Goal: Transaction & Acquisition: Purchase product/service

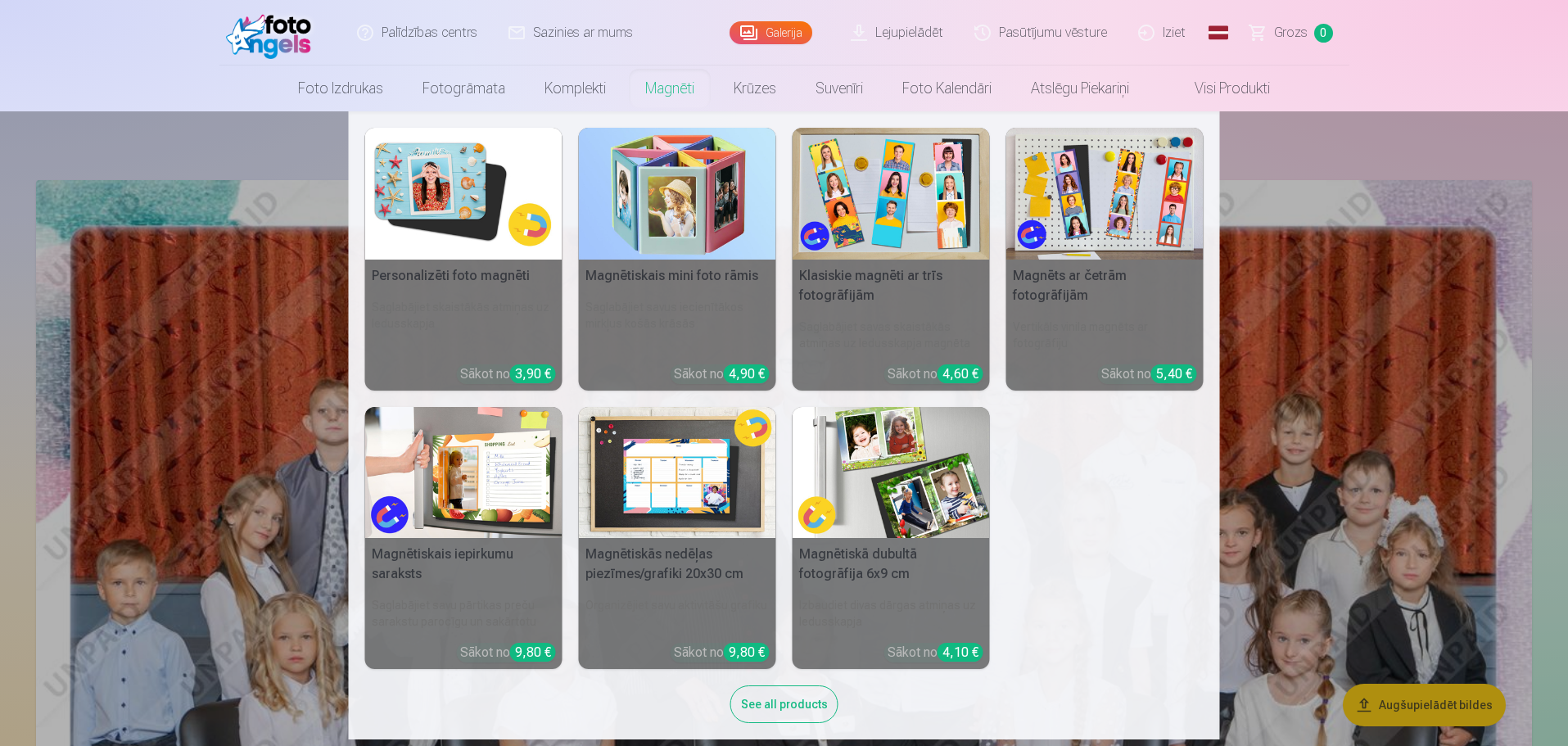
click at [1241, 135] on nav "Personalizēti foto magnēti Saglabājiet skaistākās atmiņas uz ledusskapja Sākot …" at bounding box center [784, 425] width 1568 height 628
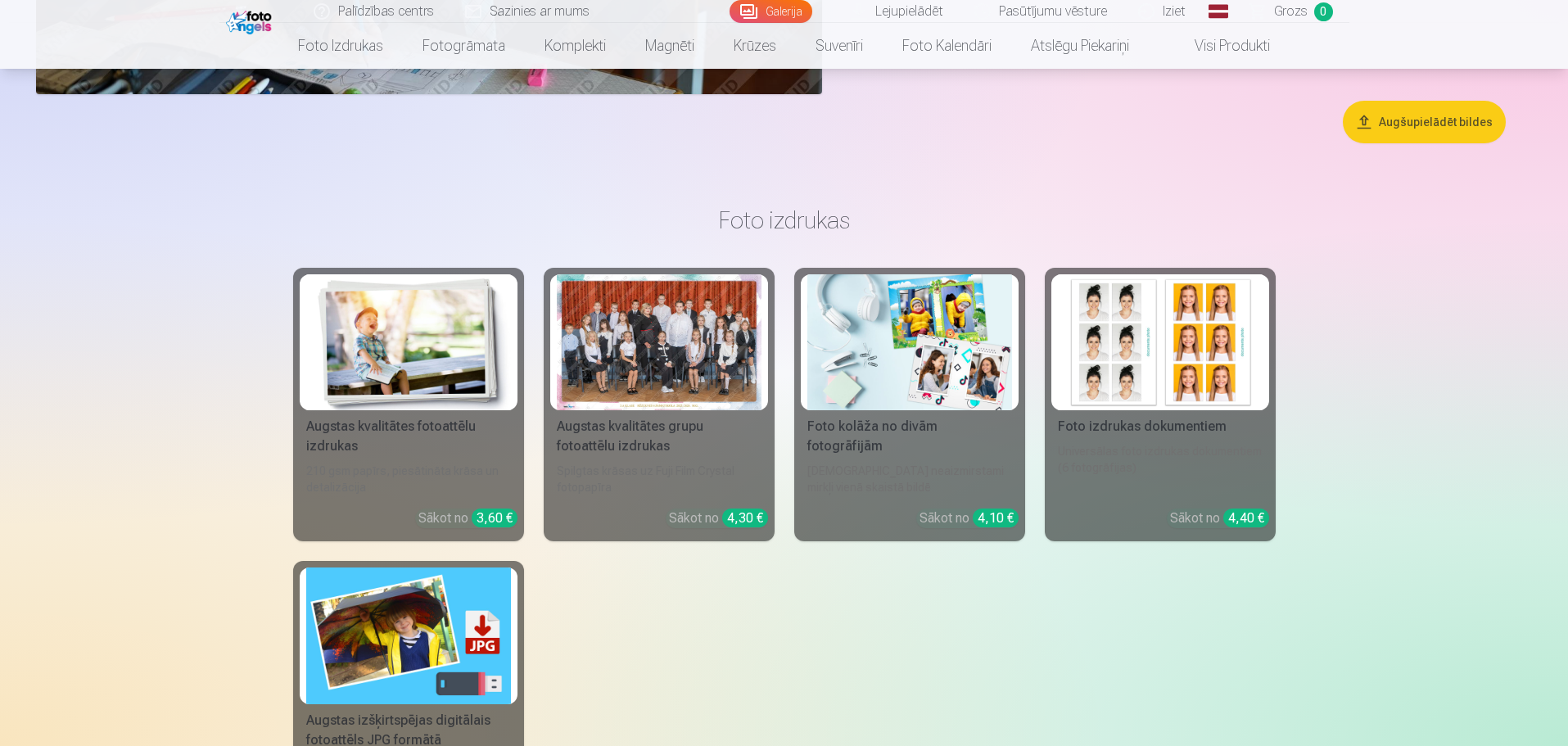
scroll to position [6880, 0]
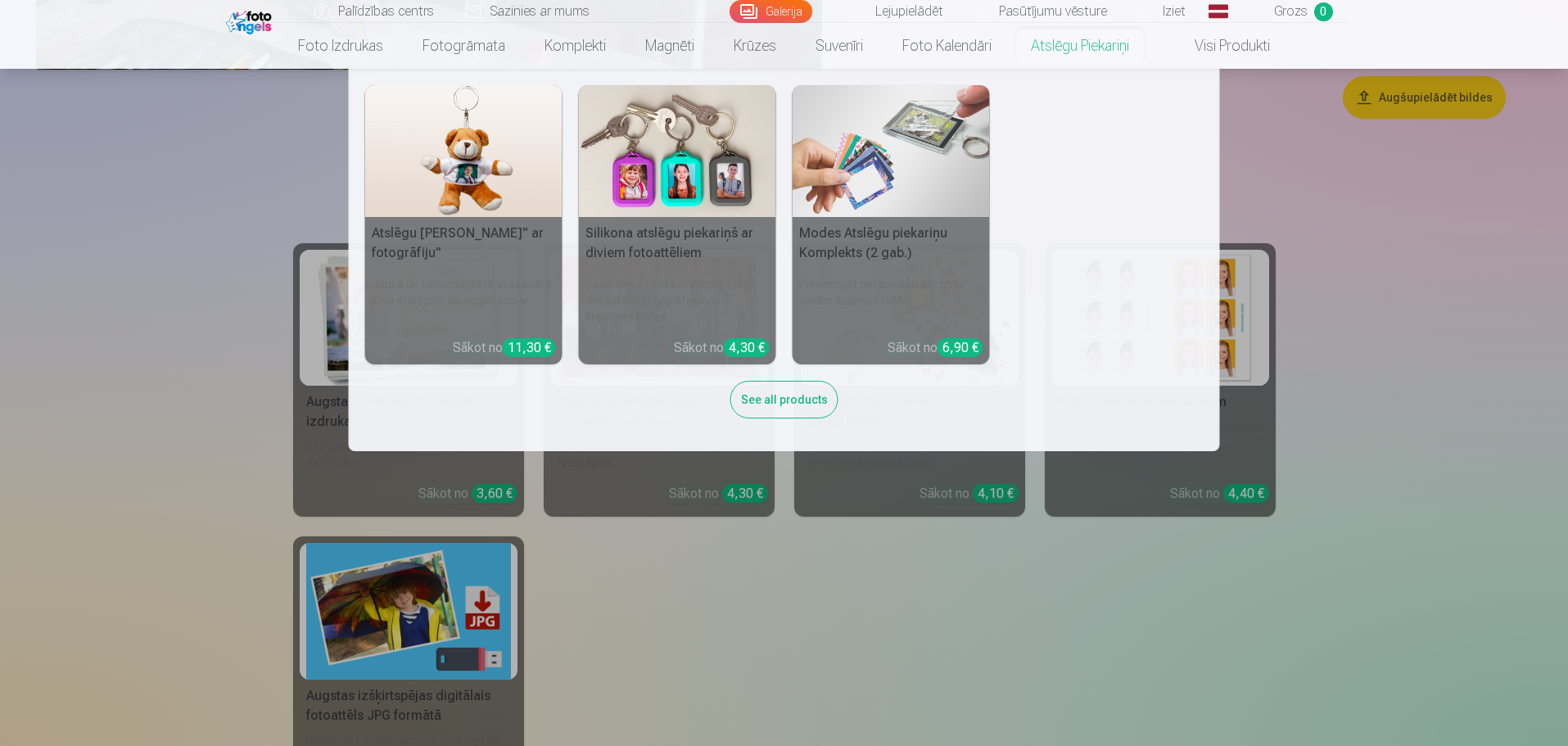
click at [674, 175] on img at bounding box center [678, 151] width 198 height 132
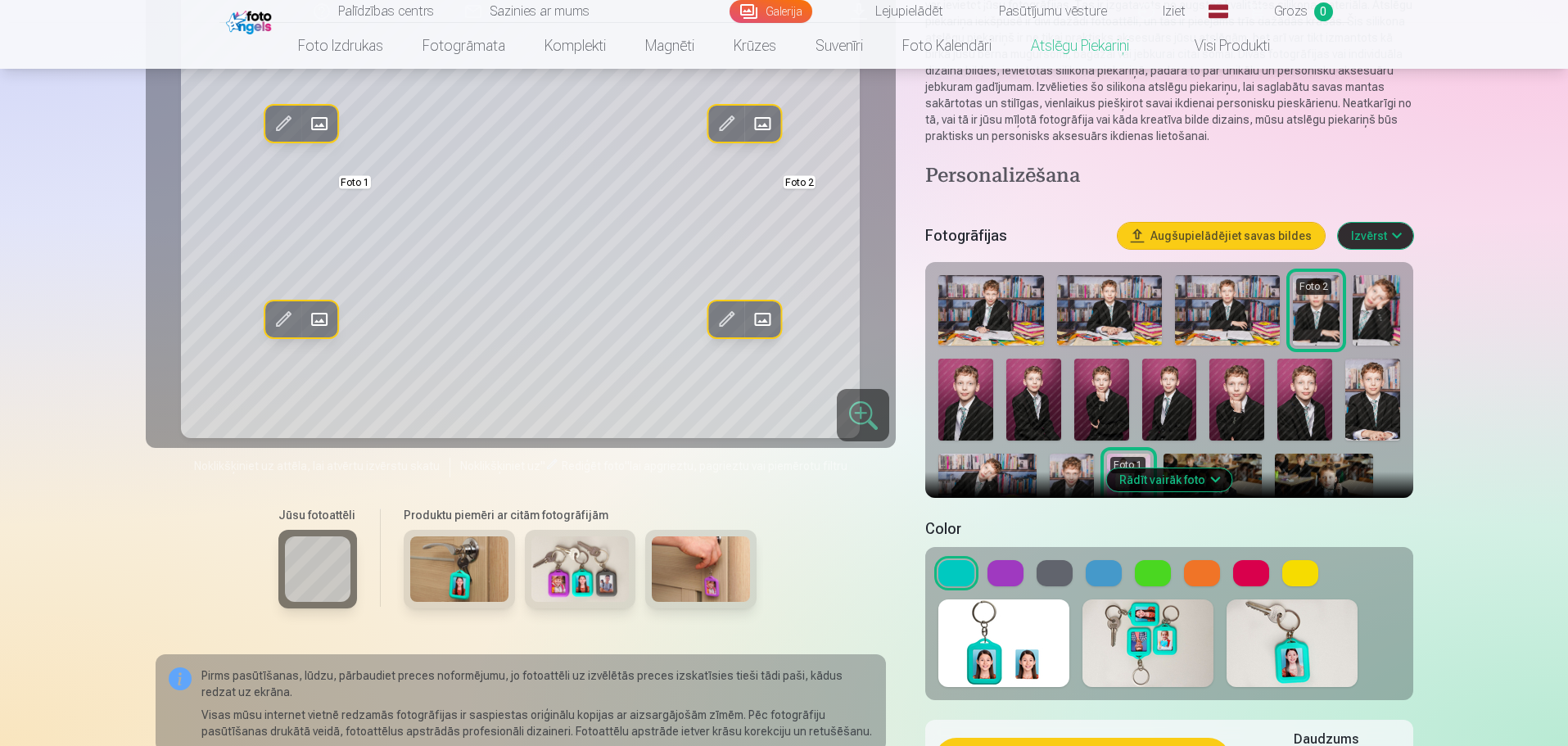
scroll to position [328, 0]
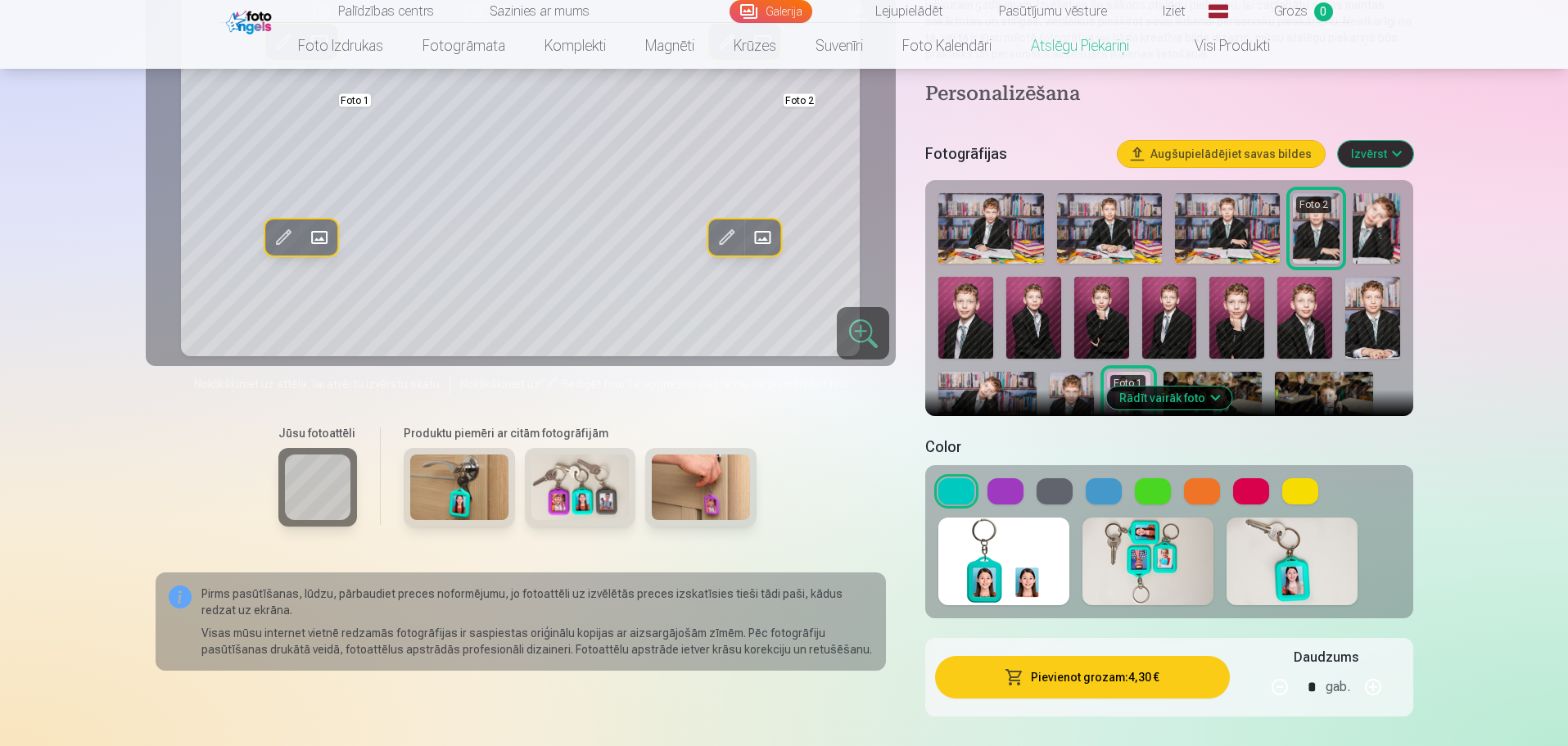
click at [1210, 389] on button "Rādīt vairāk foto" at bounding box center [1168, 397] width 125 height 23
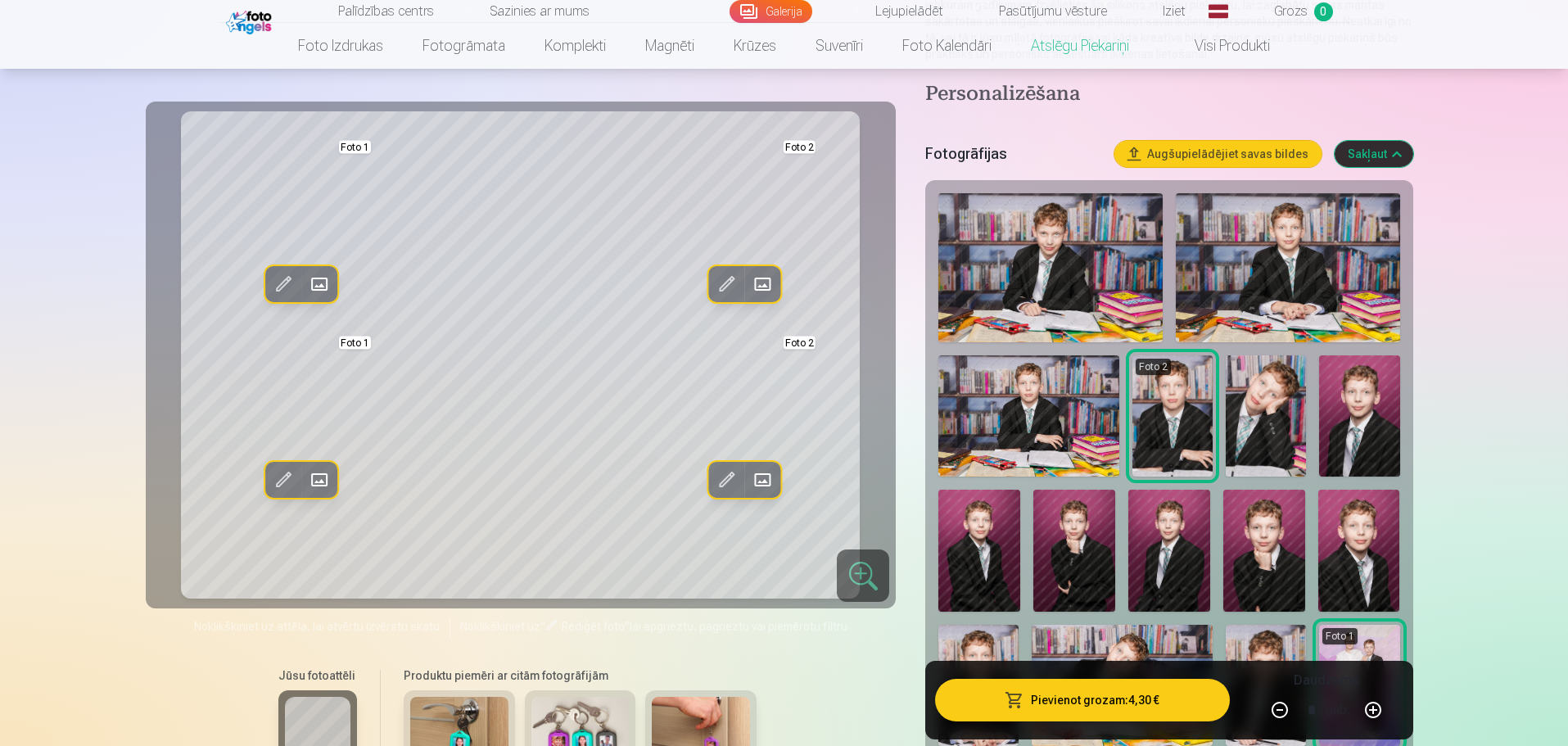
click at [1279, 407] on img at bounding box center [1266, 415] width 80 height 121
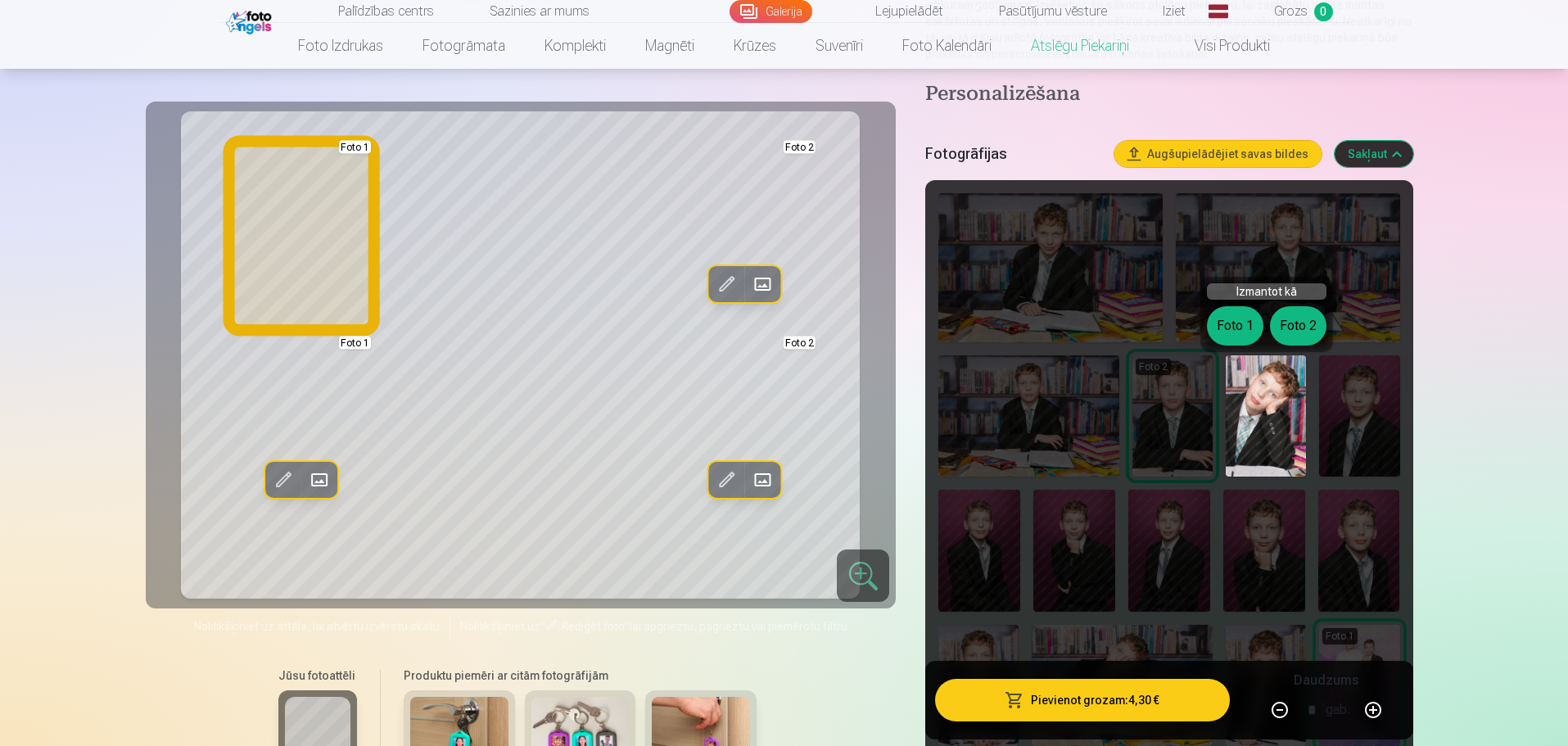
click at [1236, 331] on button "Foto 1" at bounding box center [1235, 326] width 57 height 39
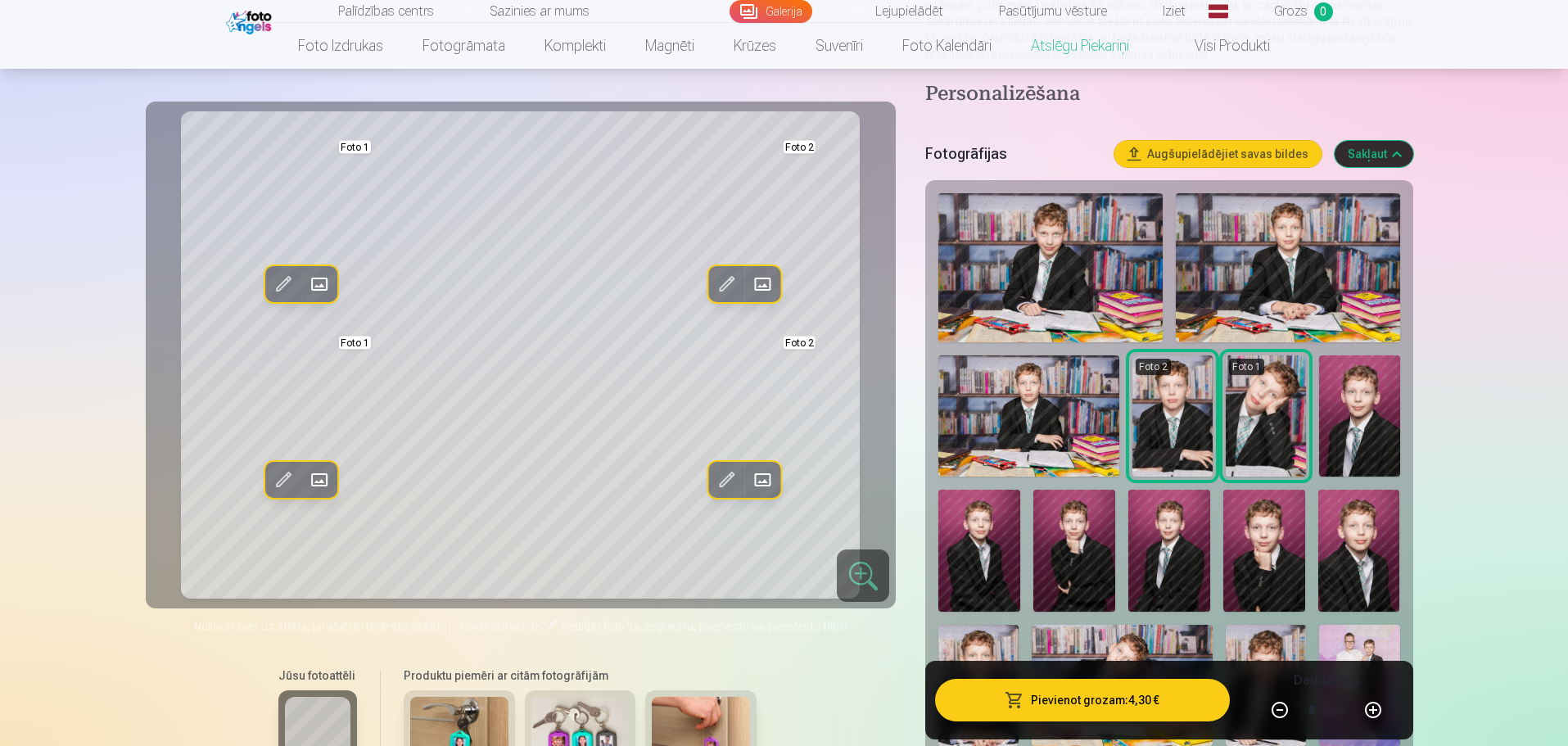
click at [1268, 539] on img at bounding box center [1264, 550] width 82 height 123
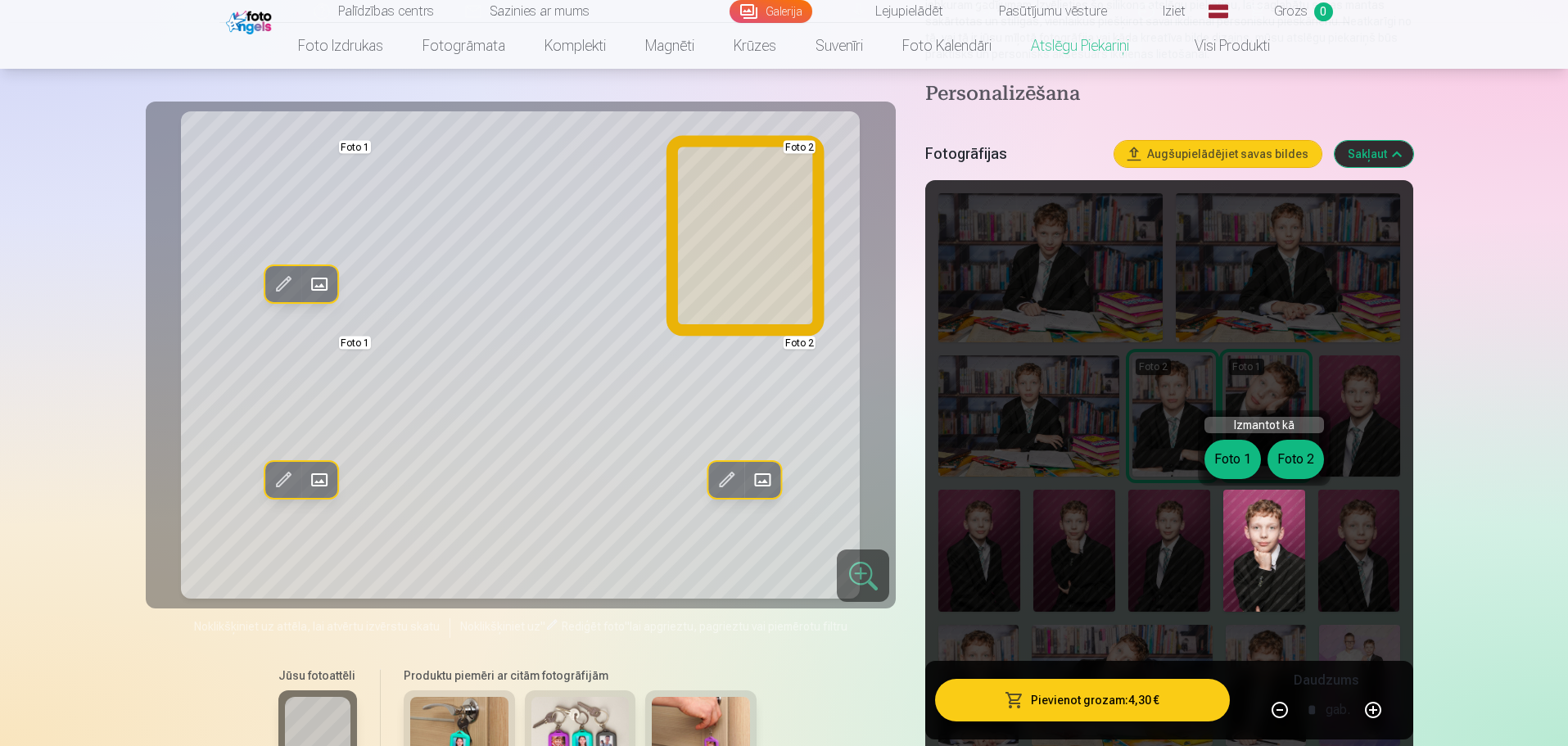
click at [1306, 455] on button "Foto 2" at bounding box center [1296, 458] width 57 height 39
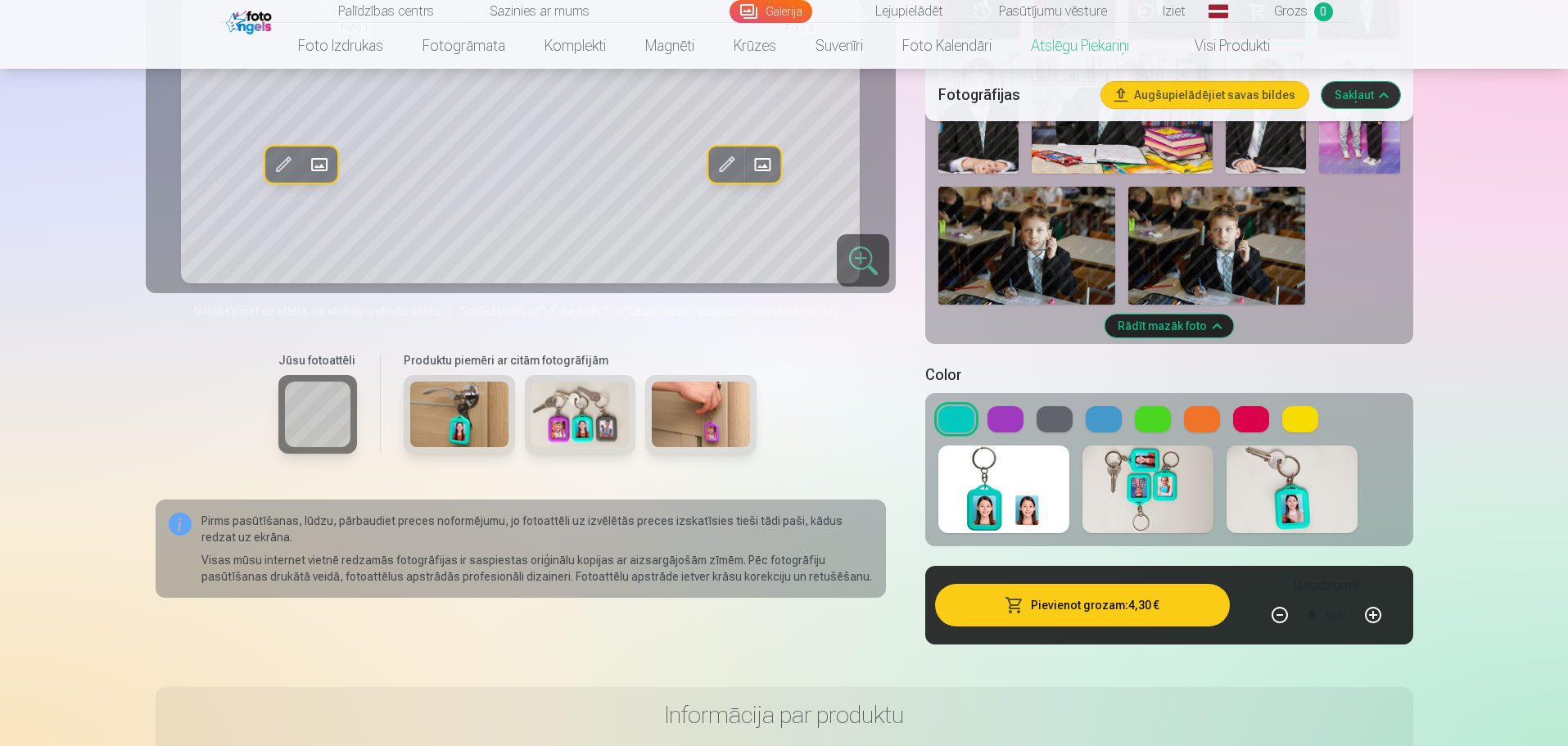
scroll to position [901, 0]
click at [1101, 421] on button at bounding box center [1104, 418] width 36 height 26
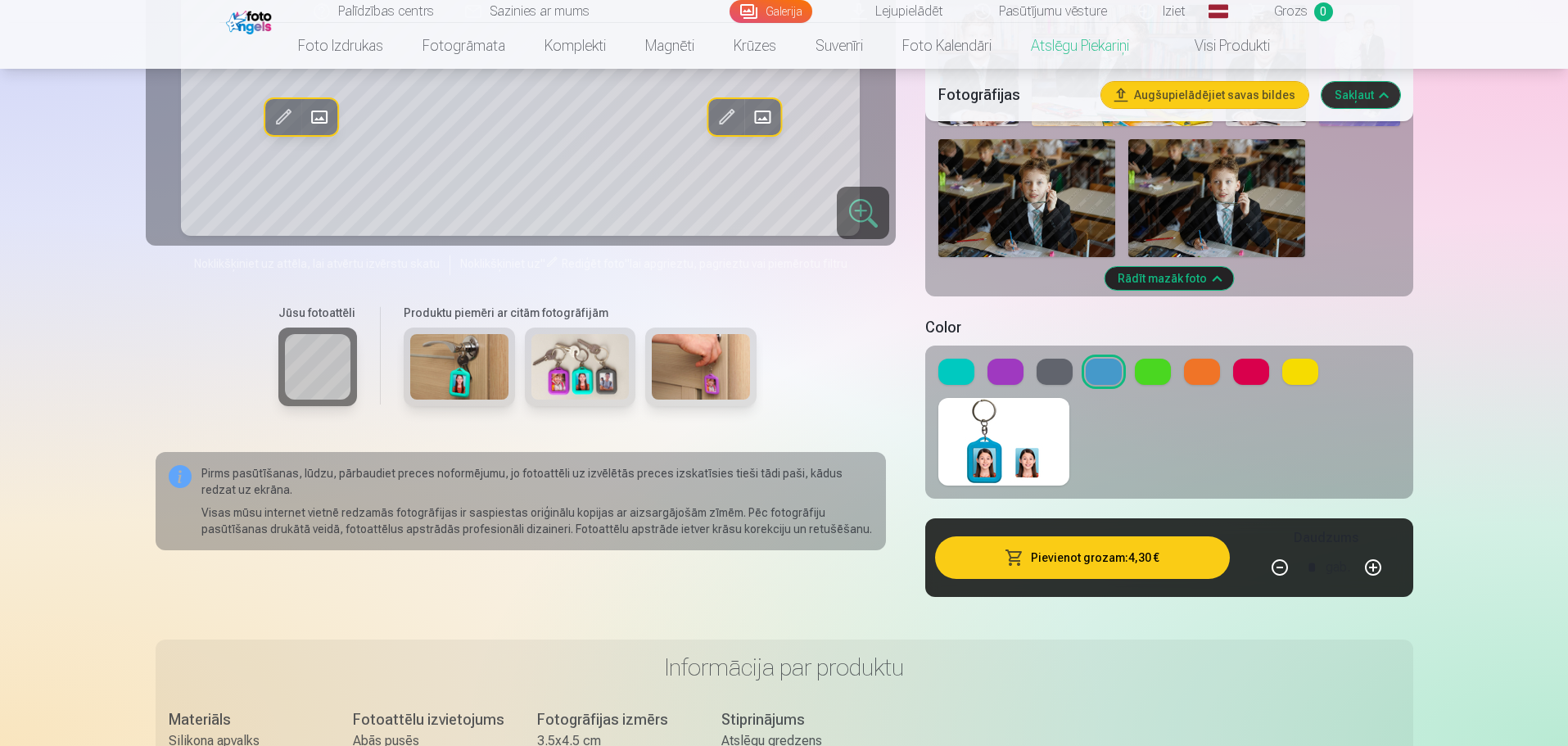
scroll to position [983, 0]
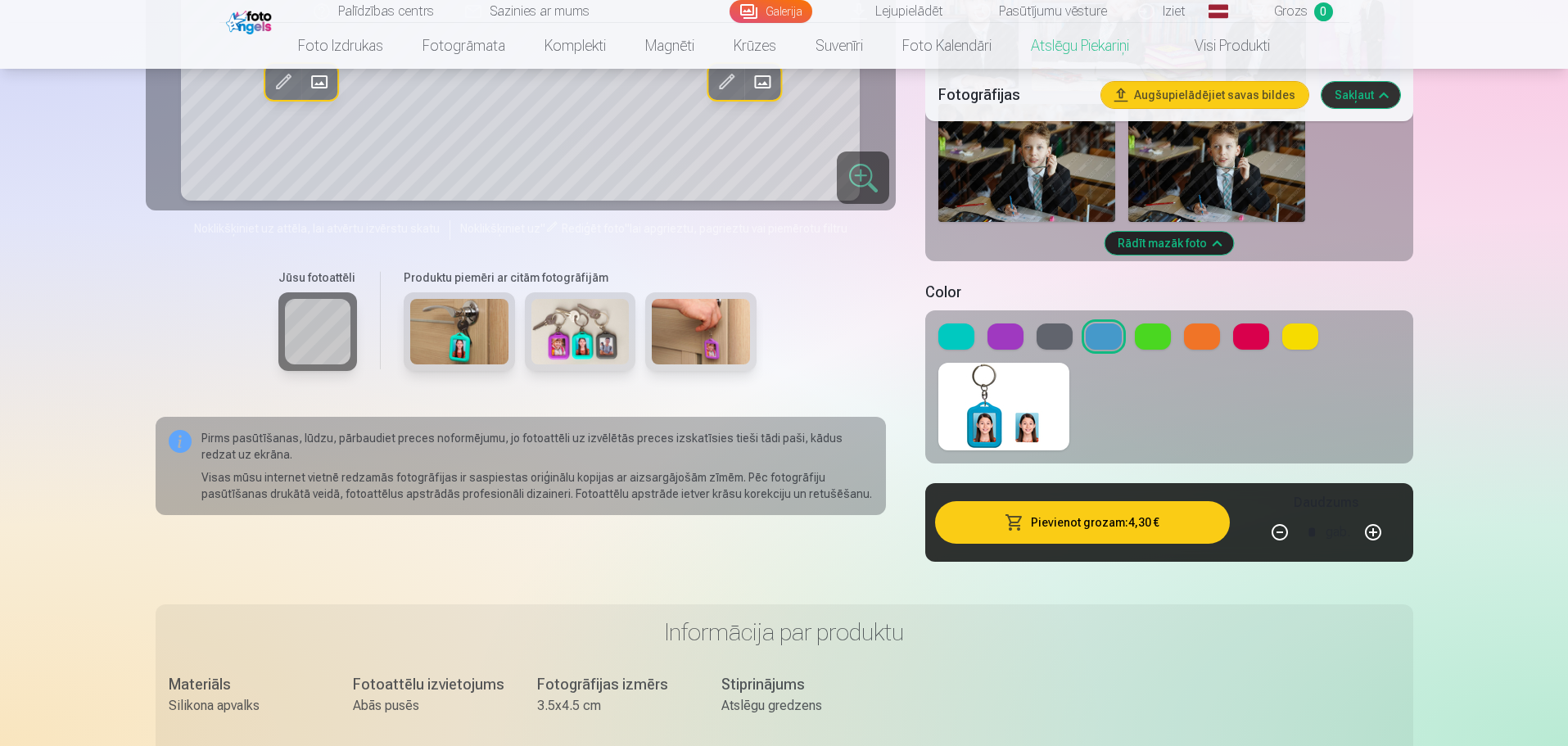
click at [1165, 342] on button at bounding box center [1153, 337] width 36 height 26
click at [1193, 339] on button at bounding box center [1202, 337] width 36 height 26
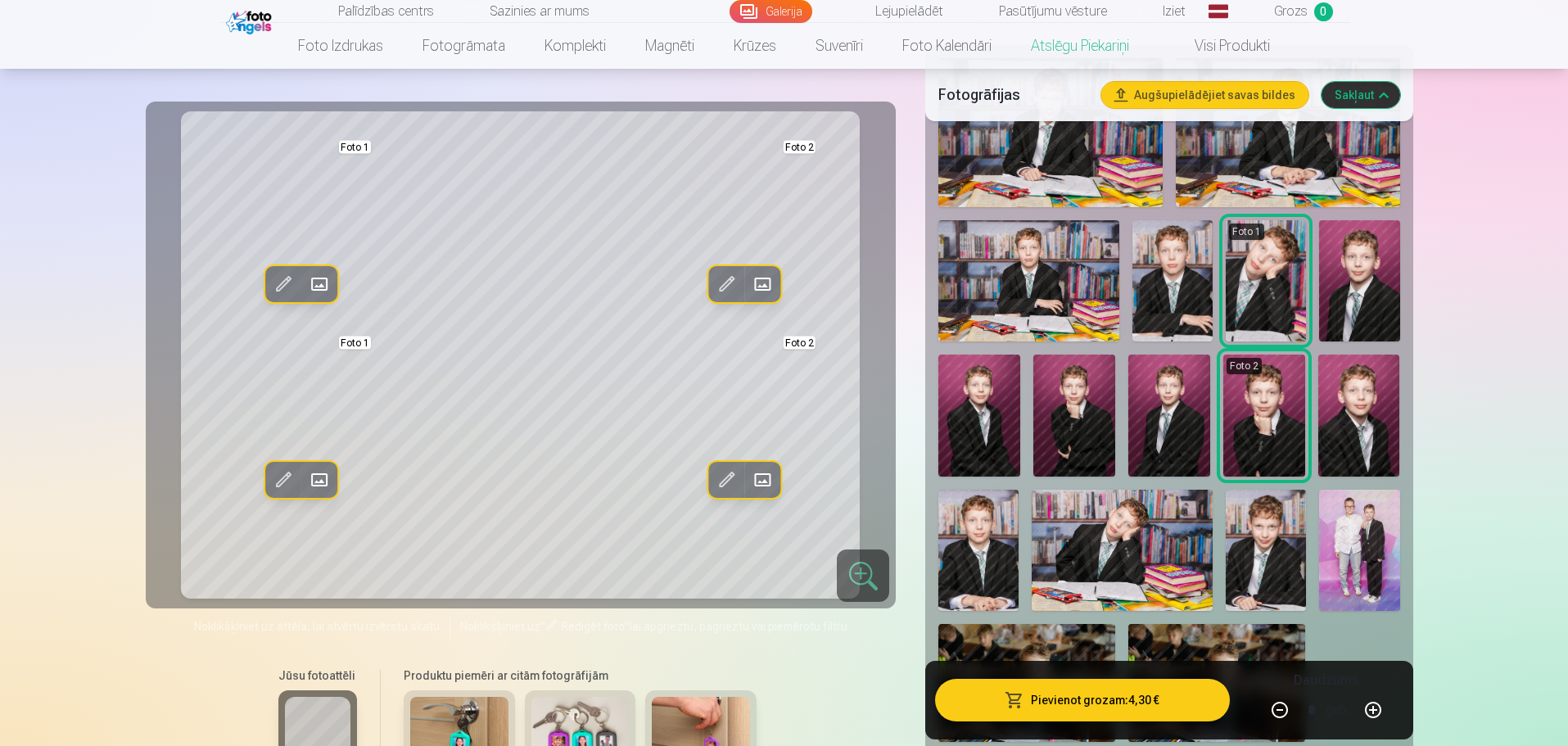
scroll to position [491, 0]
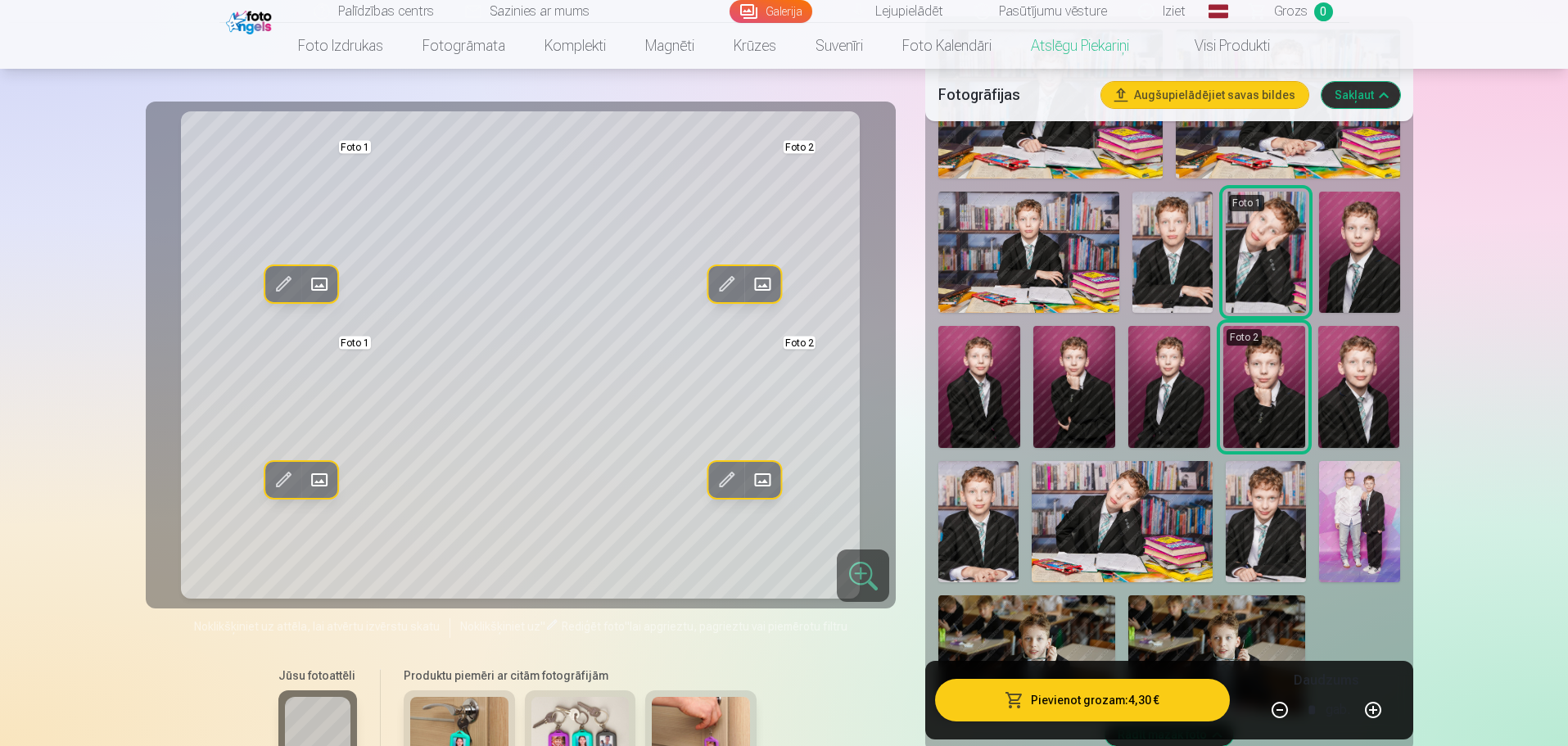
click at [1278, 510] on img at bounding box center [1266, 521] width 80 height 121
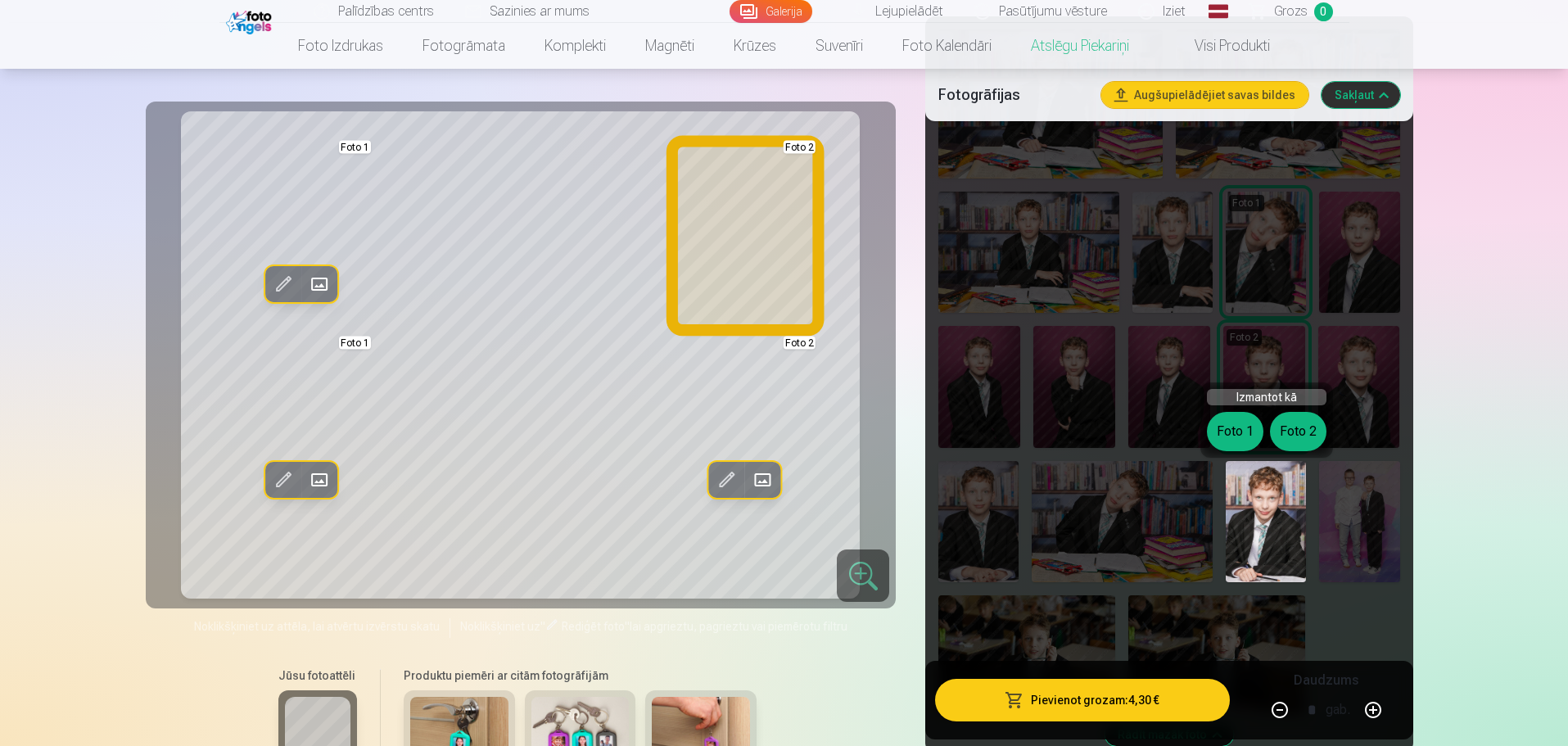
click at [1291, 423] on button "Foto 2" at bounding box center [1298, 431] width 57 height 39
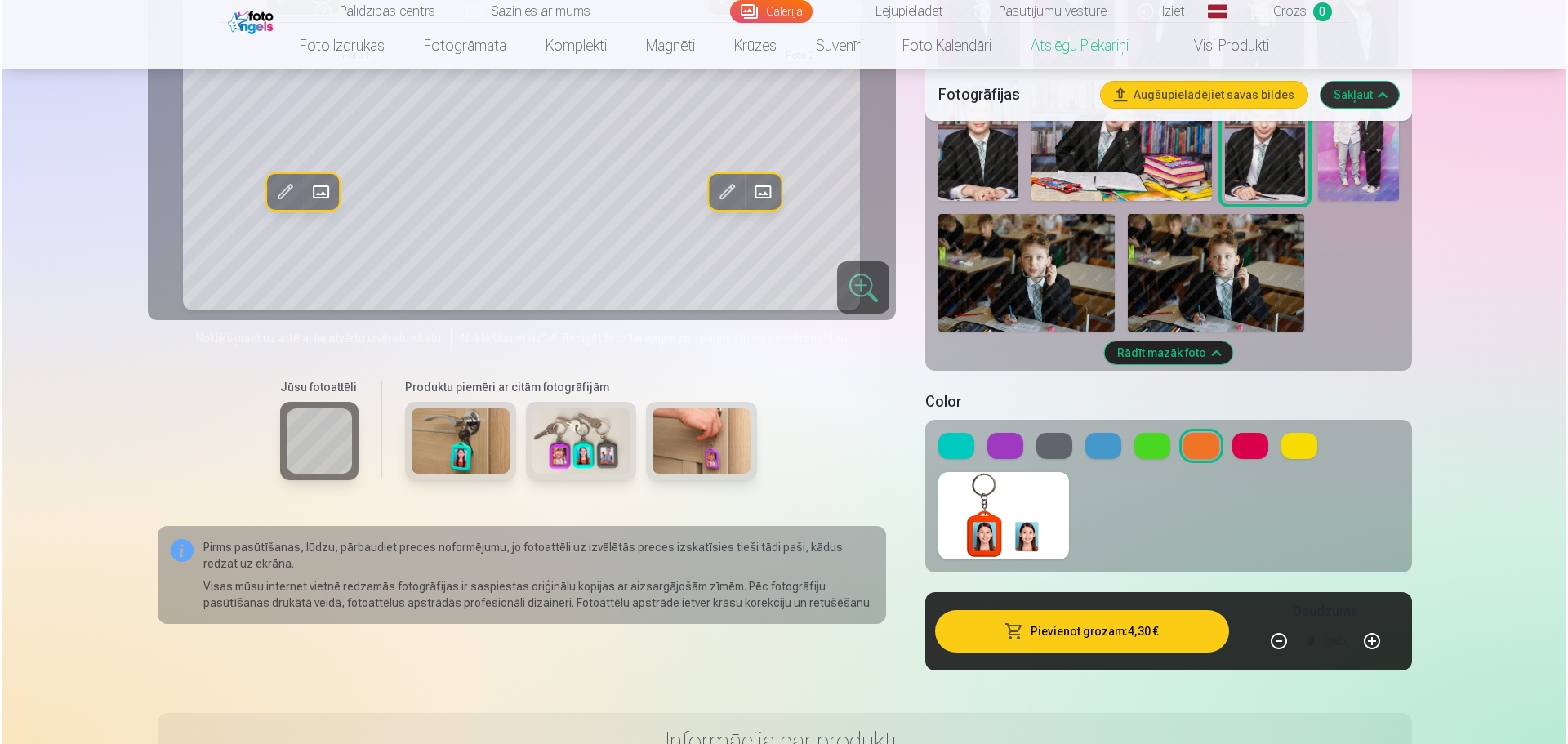
scroll to position [980, 0]
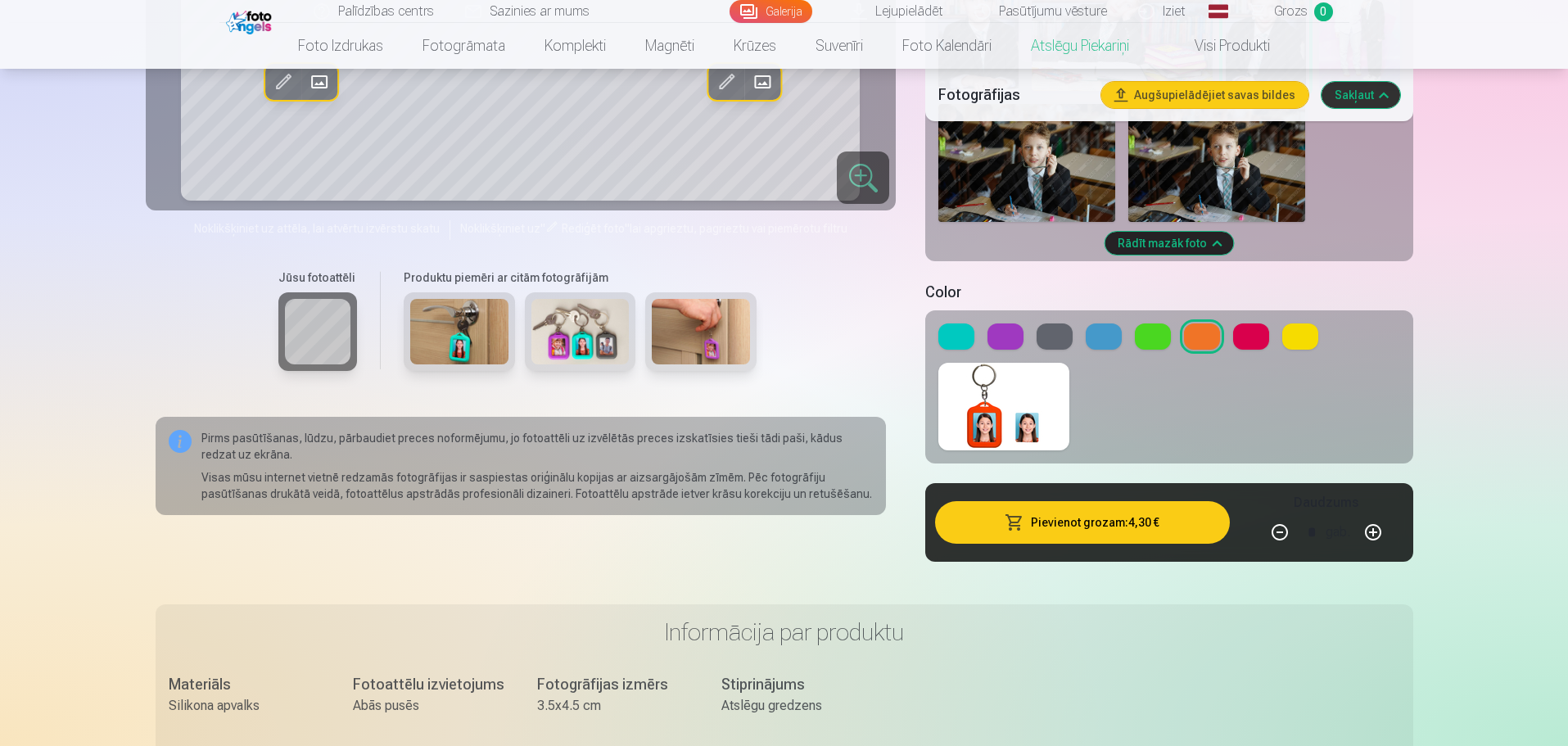
click at [1149, 524] on button "Pievienot grozam : 4,30 €" at bounding box center [1082, 522] width 293 height 43
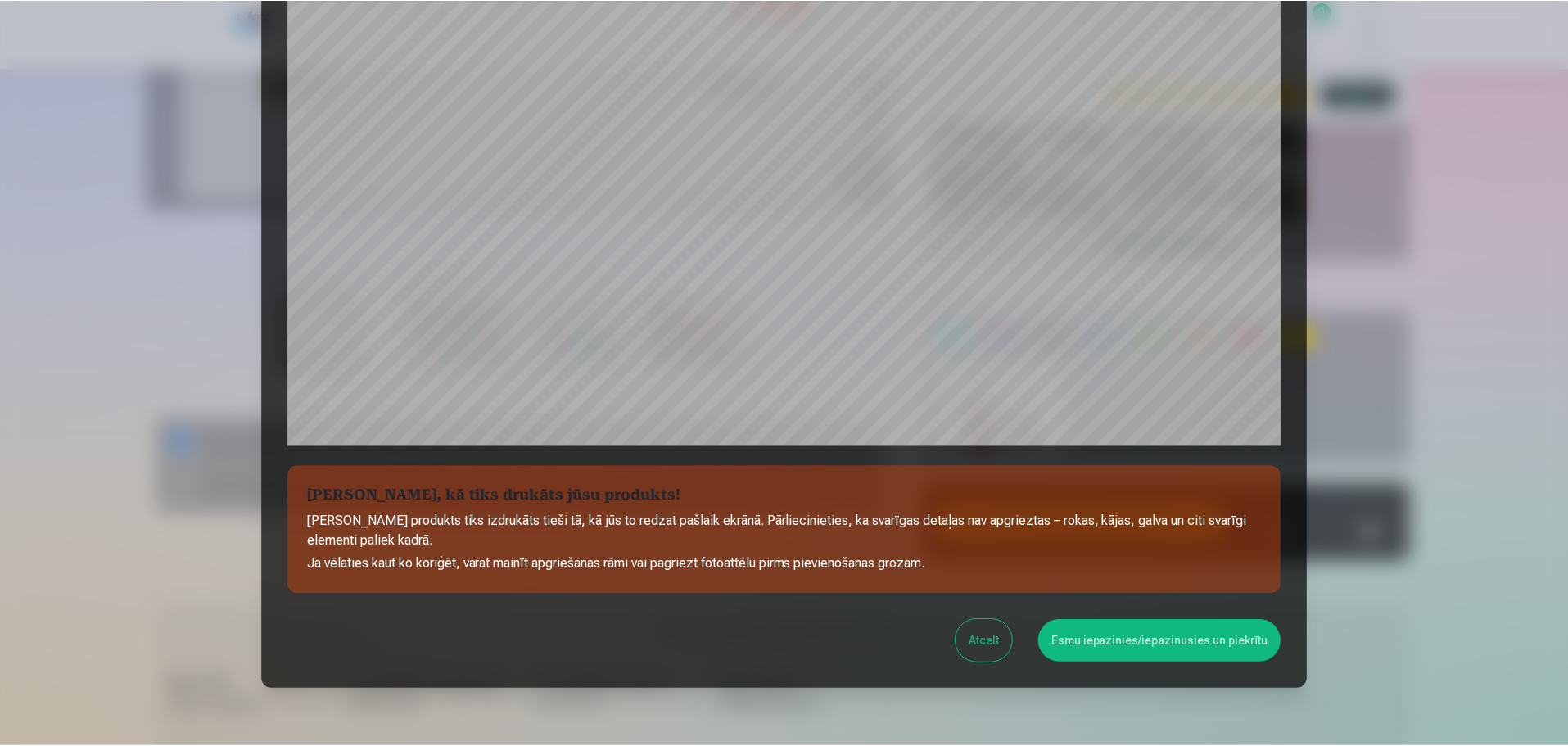
scroll to position [433, 0]
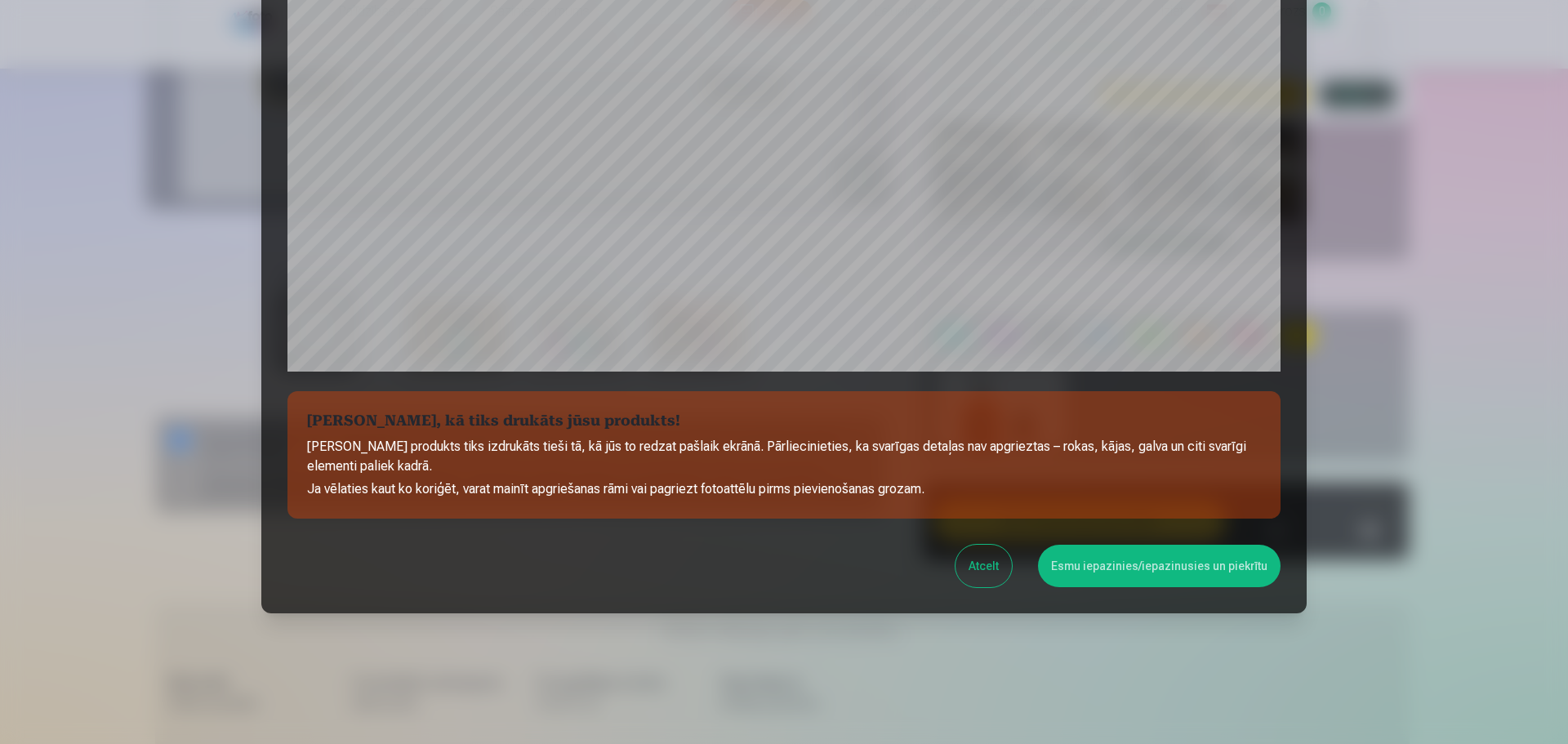
click at [1064, 559] on button "Esmu iepazinies/iepazinusies un piekrītu" at bounding box center [1159, 566] width 243 height 43
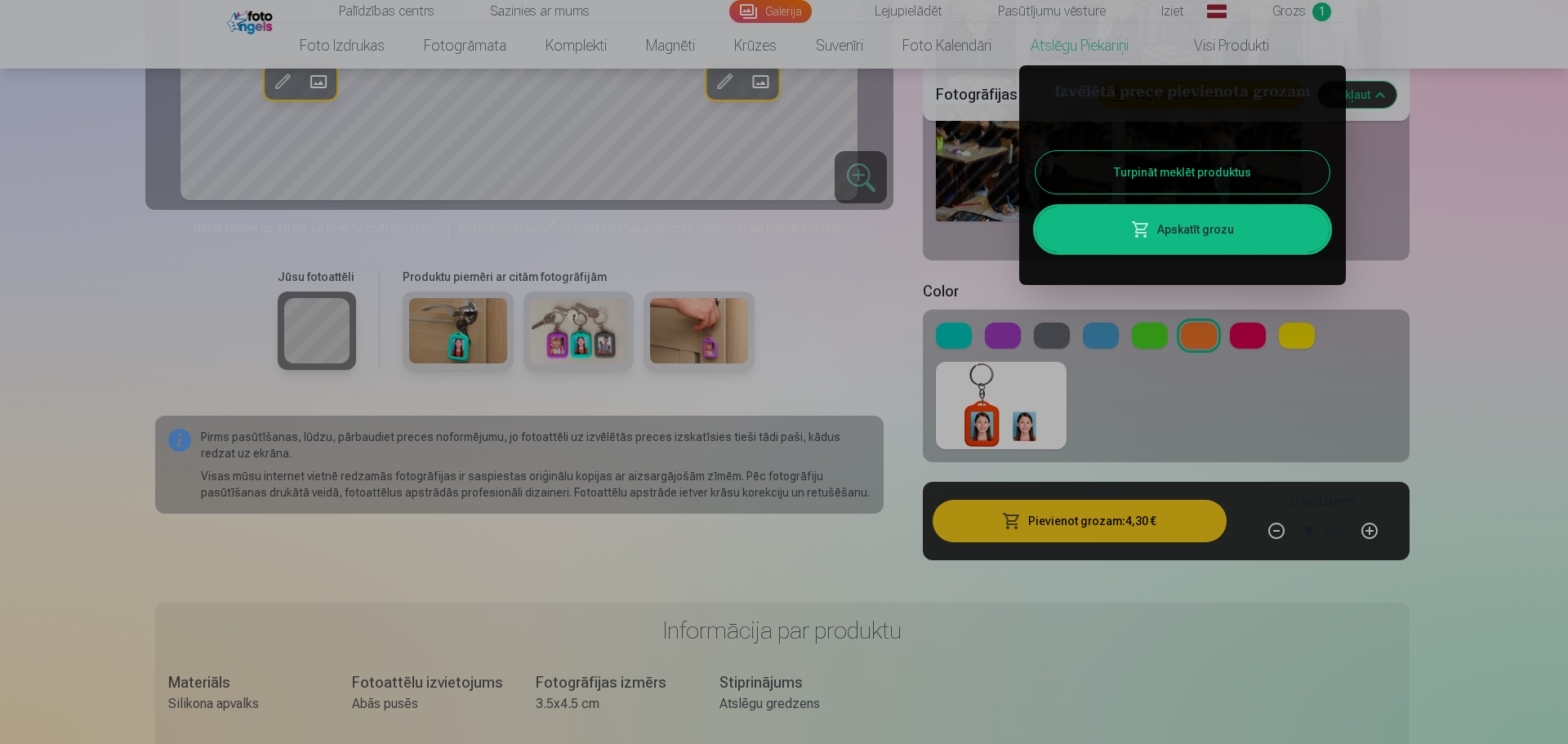
click at [1489, 279] on div at bounding box center [784, 372] width 1568 height 744
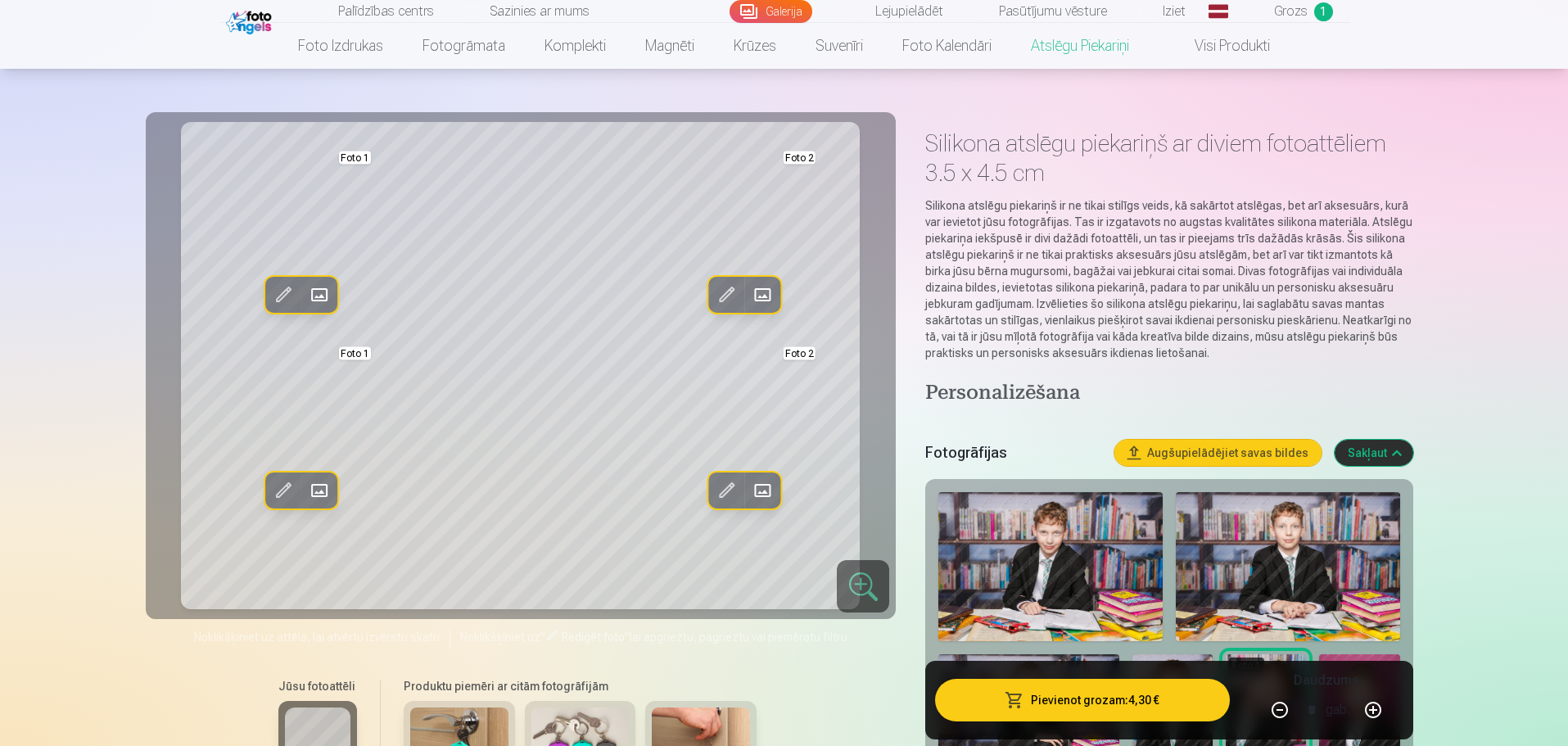
scroll to position [0, 0]
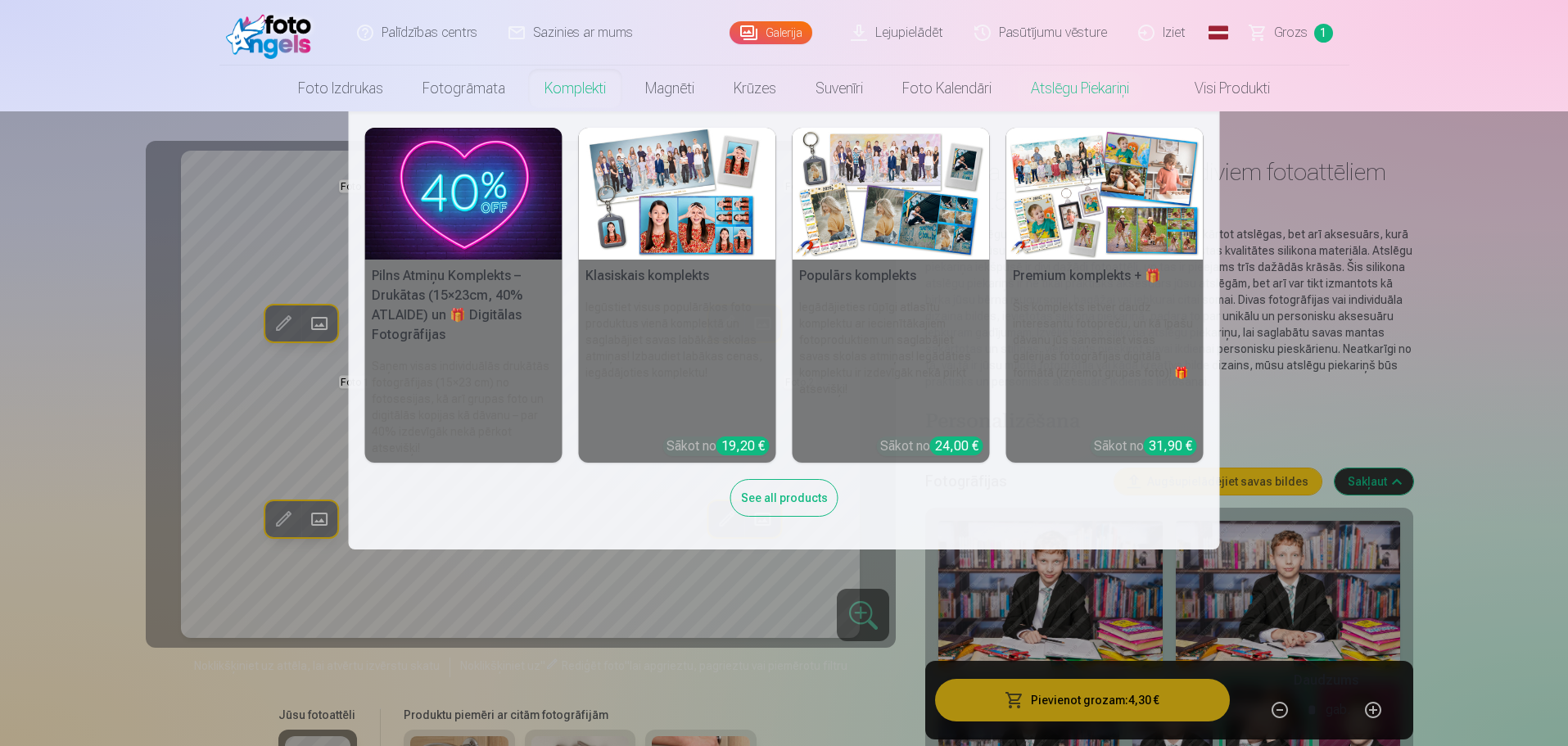
click at [644, 192] on img at bounding box center [678, 194] width 198 height 132
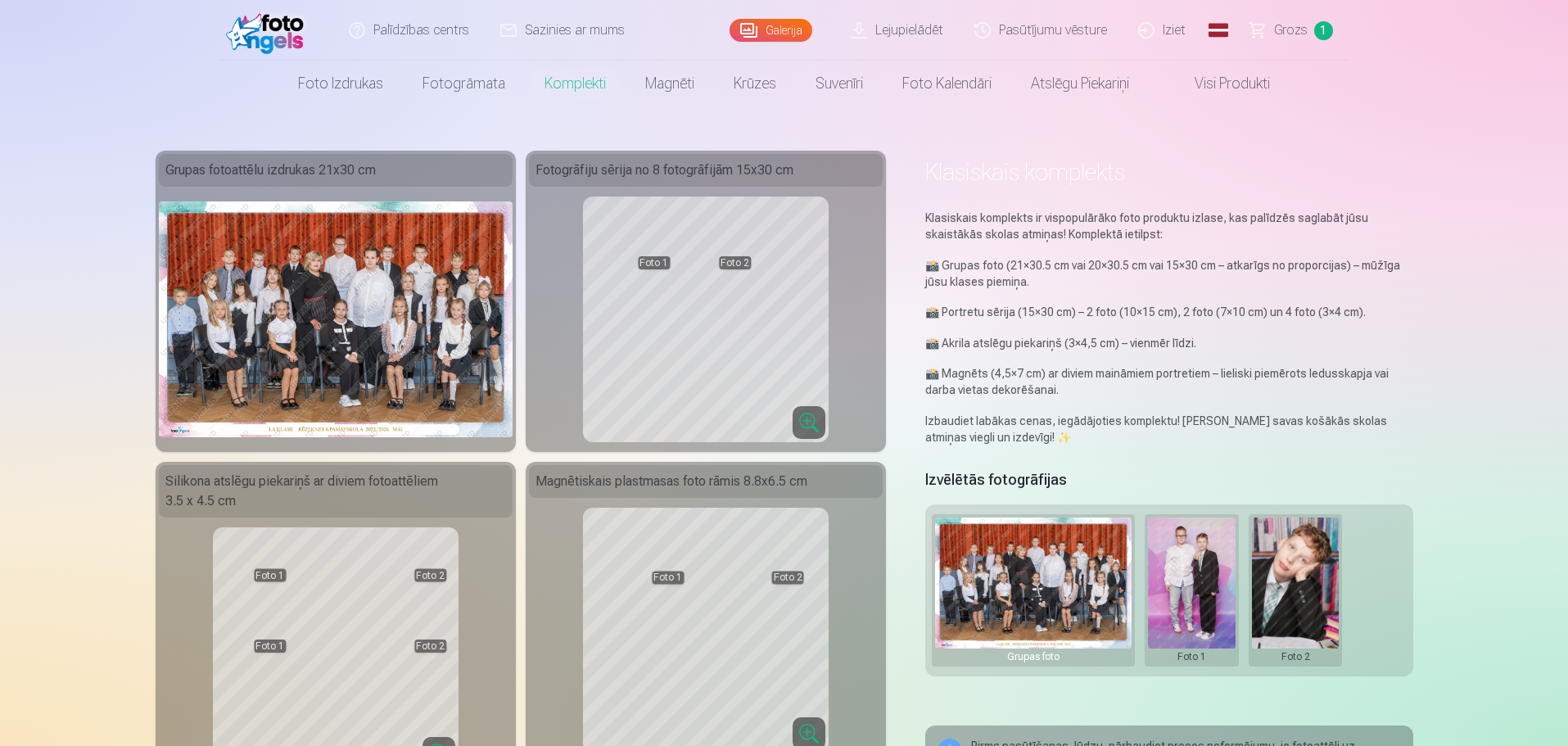
scroll to position [82, 0]
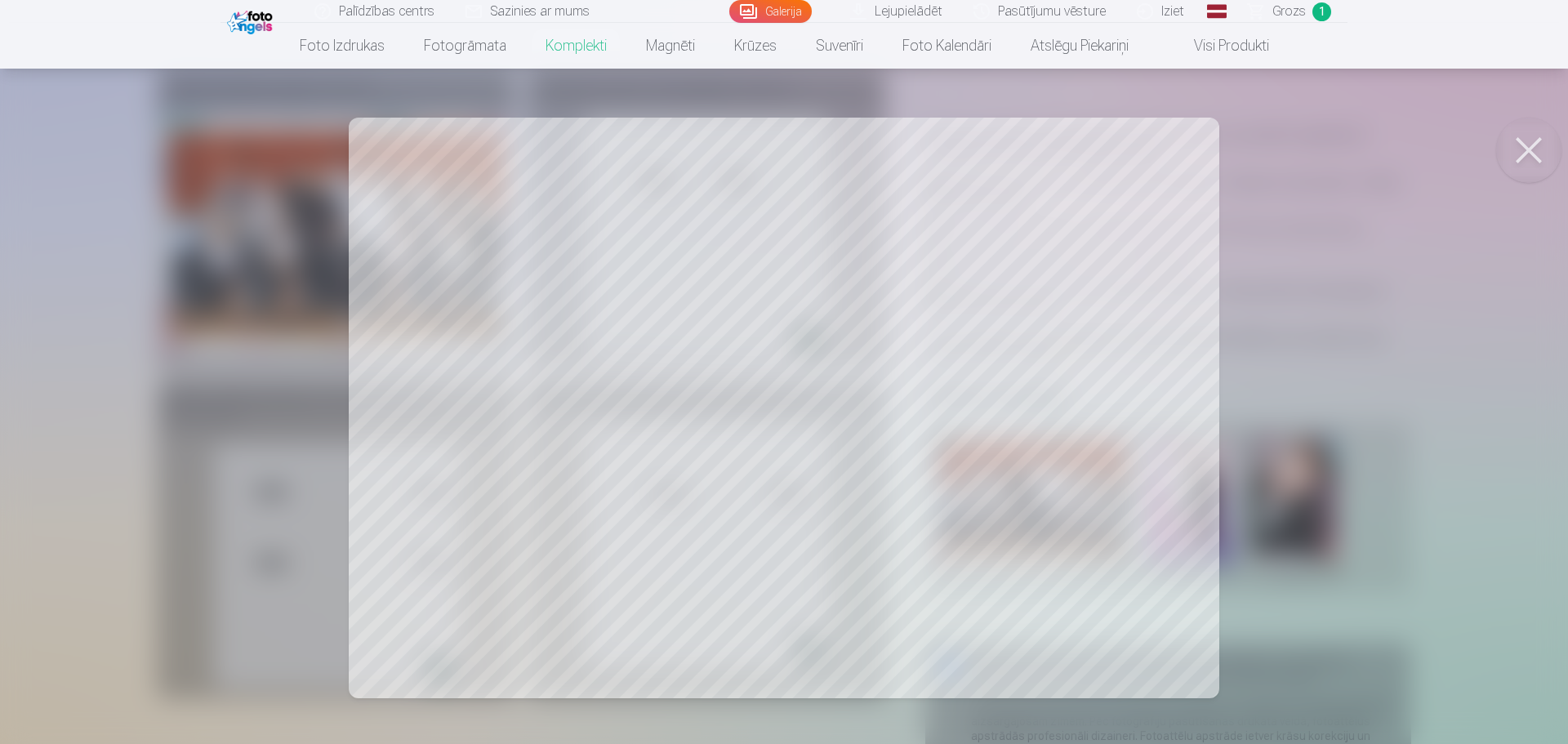
drag, startPoint x: 982, startPoint y: 470, endPoint x: 674, endPoint y: 478, distance: 308.1
click at [674, 478] on div at bounding box center [784, 372] width 1568 height 744
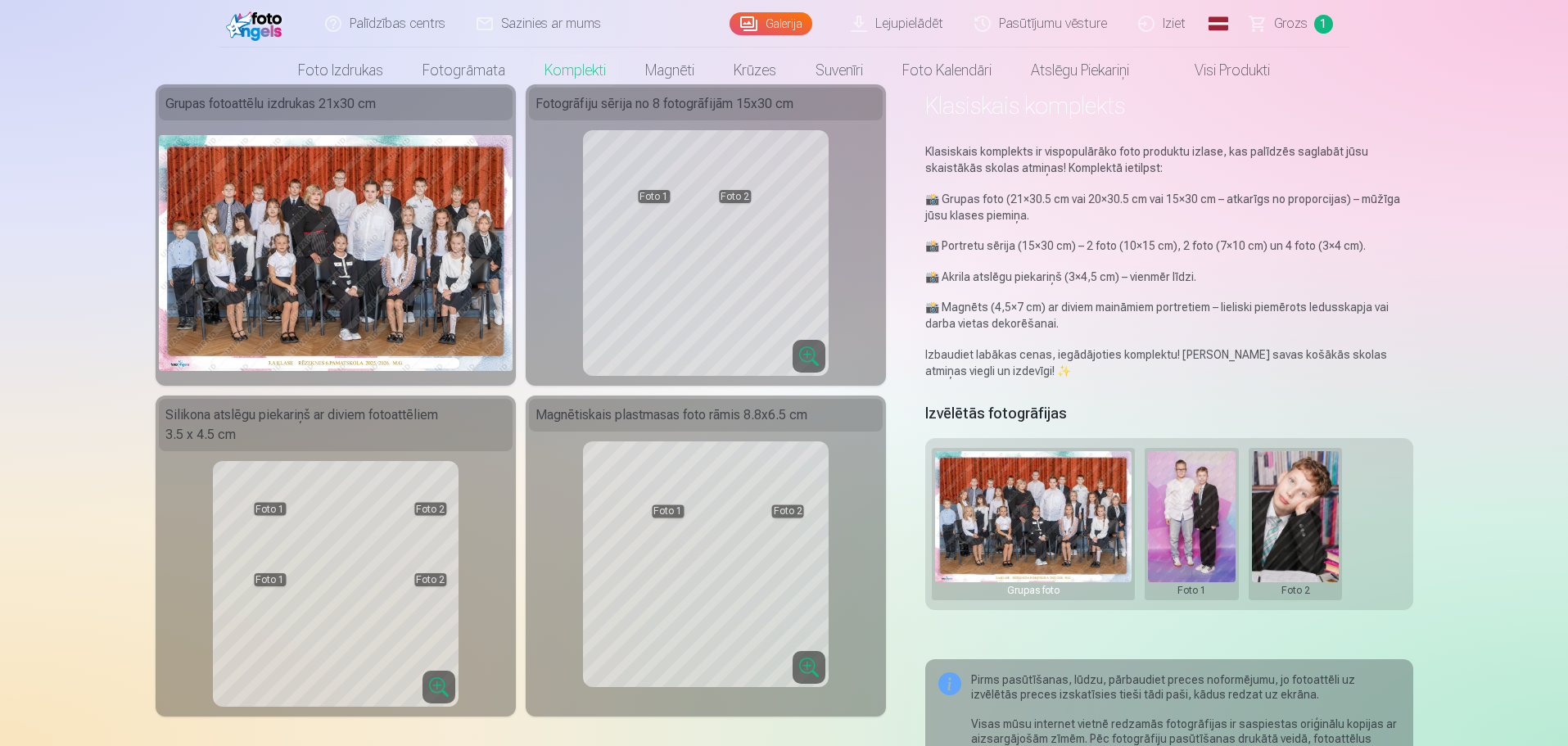
scroll to position [0, 0]
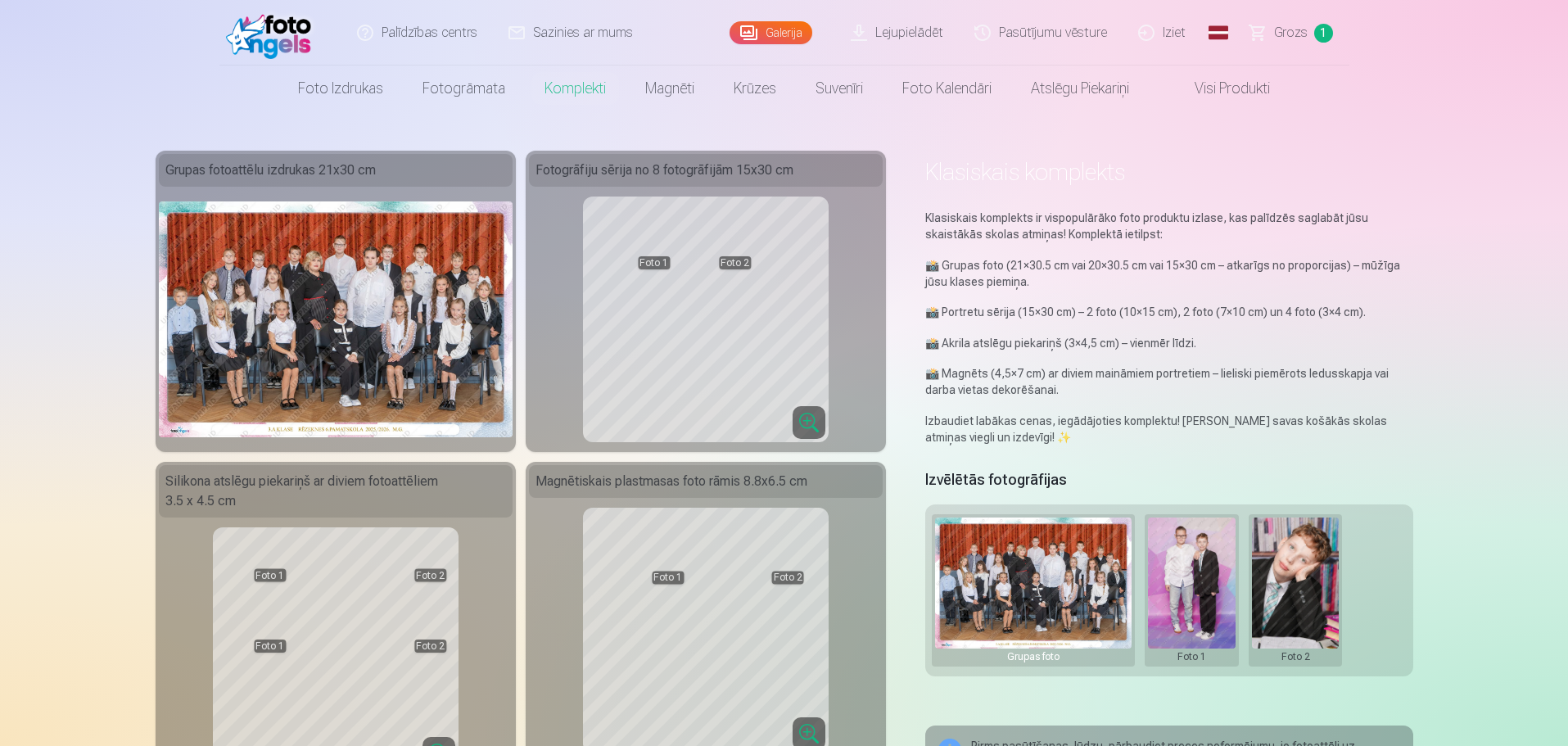
click at [1305, 31] on span "Grozs" at bounding box center [1291, 33] width 34 height 20
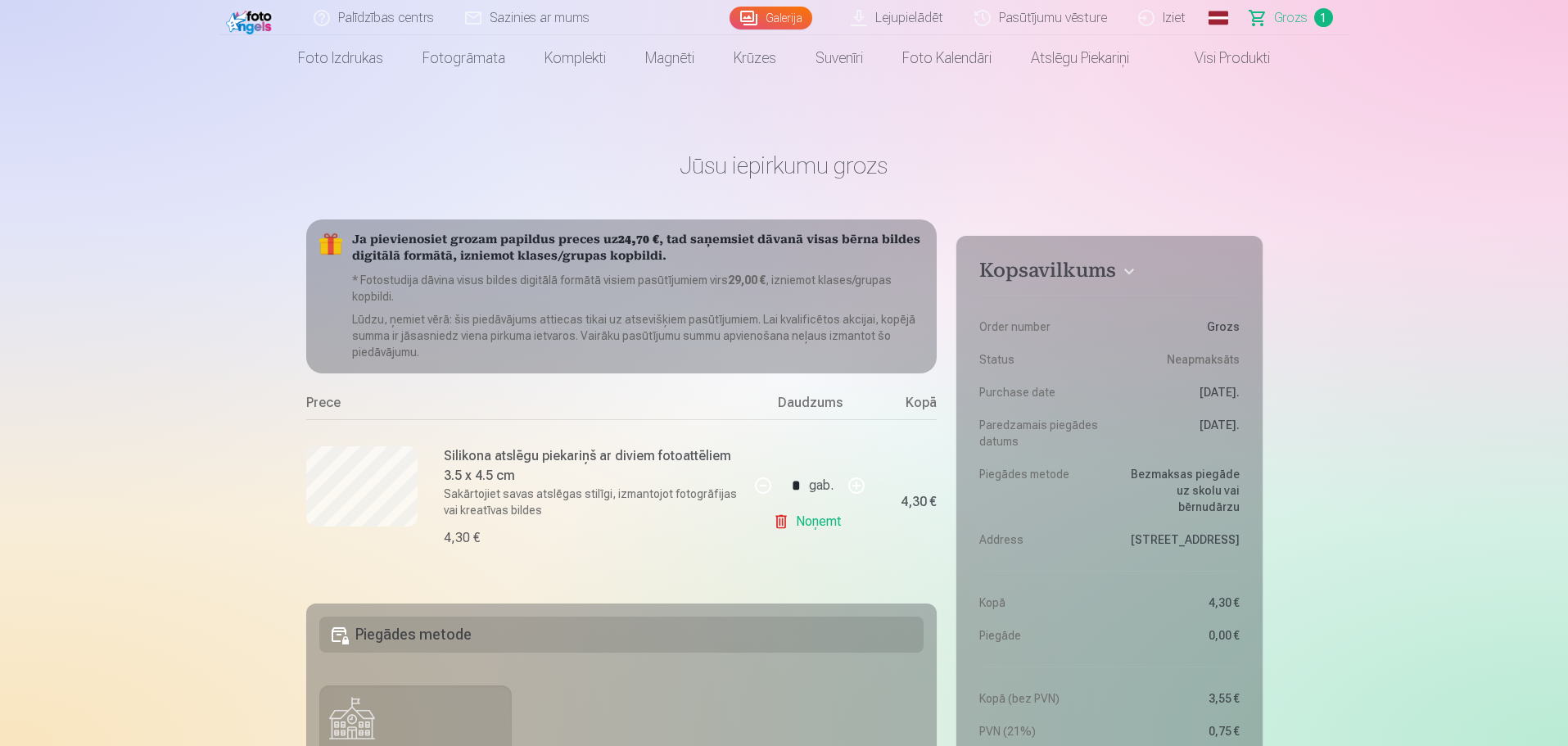
scroll to position [82, 0]
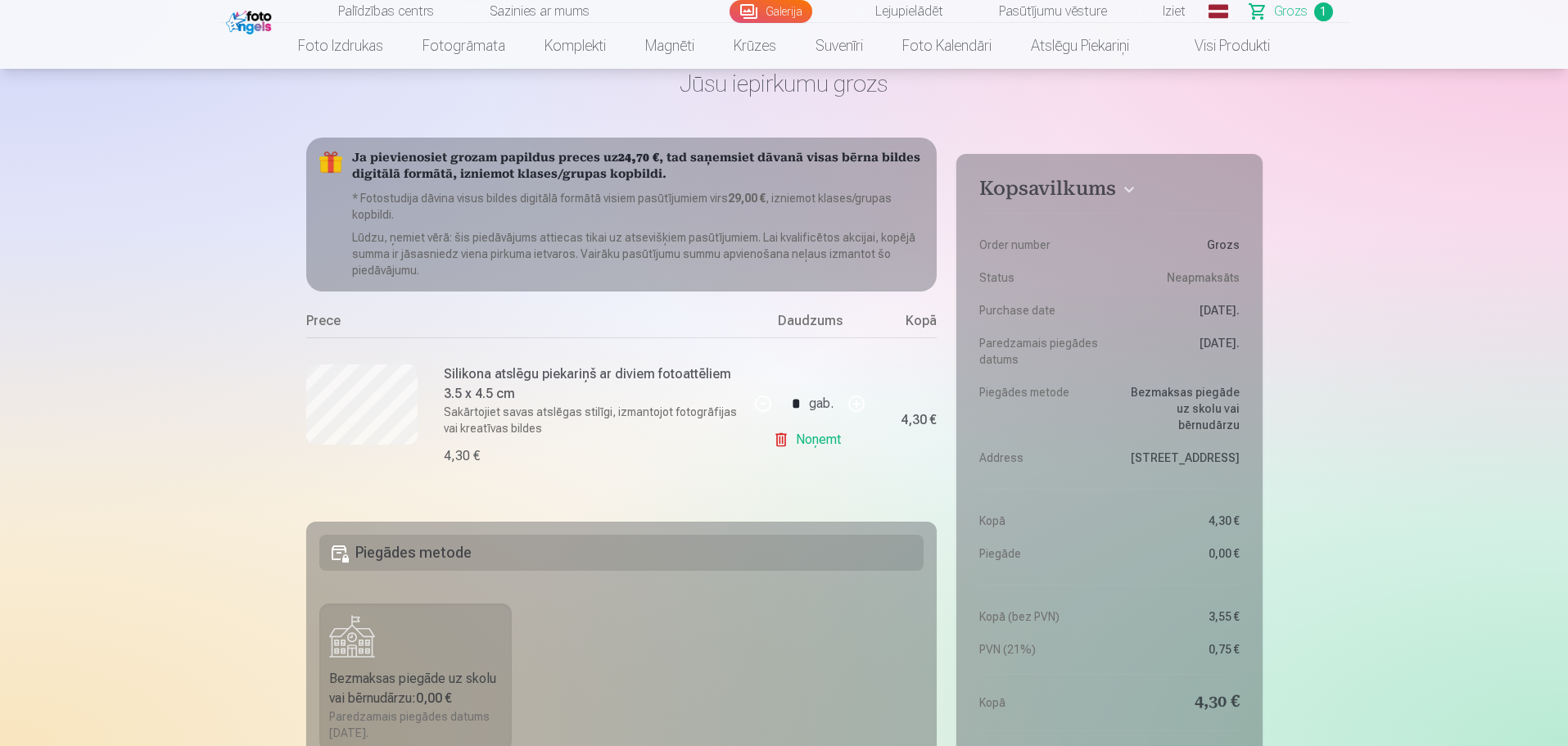
click at [821, 436] on link "Noņemt" at bounding box center [809, 439] width 75 height 33
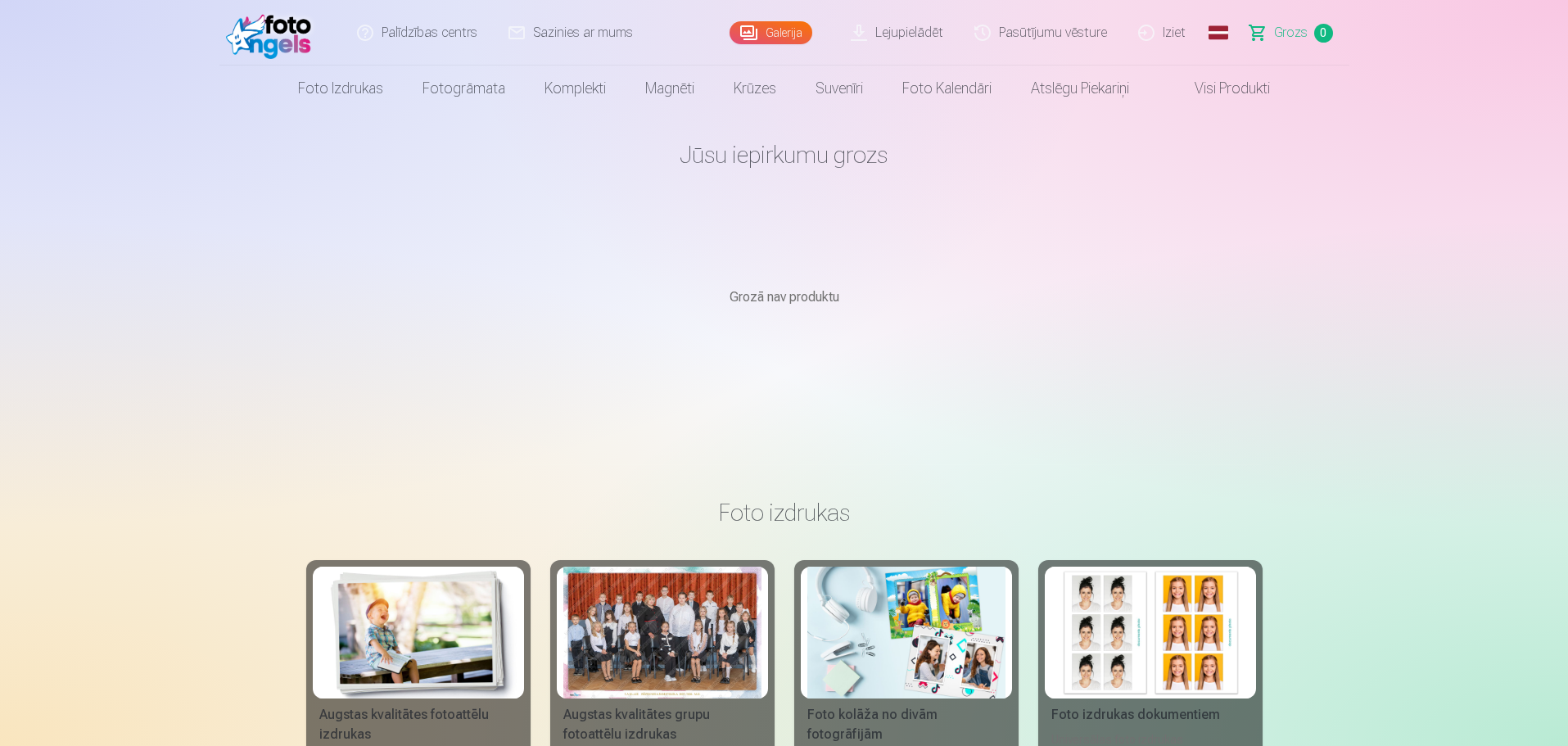
scroll to position [0, 0]
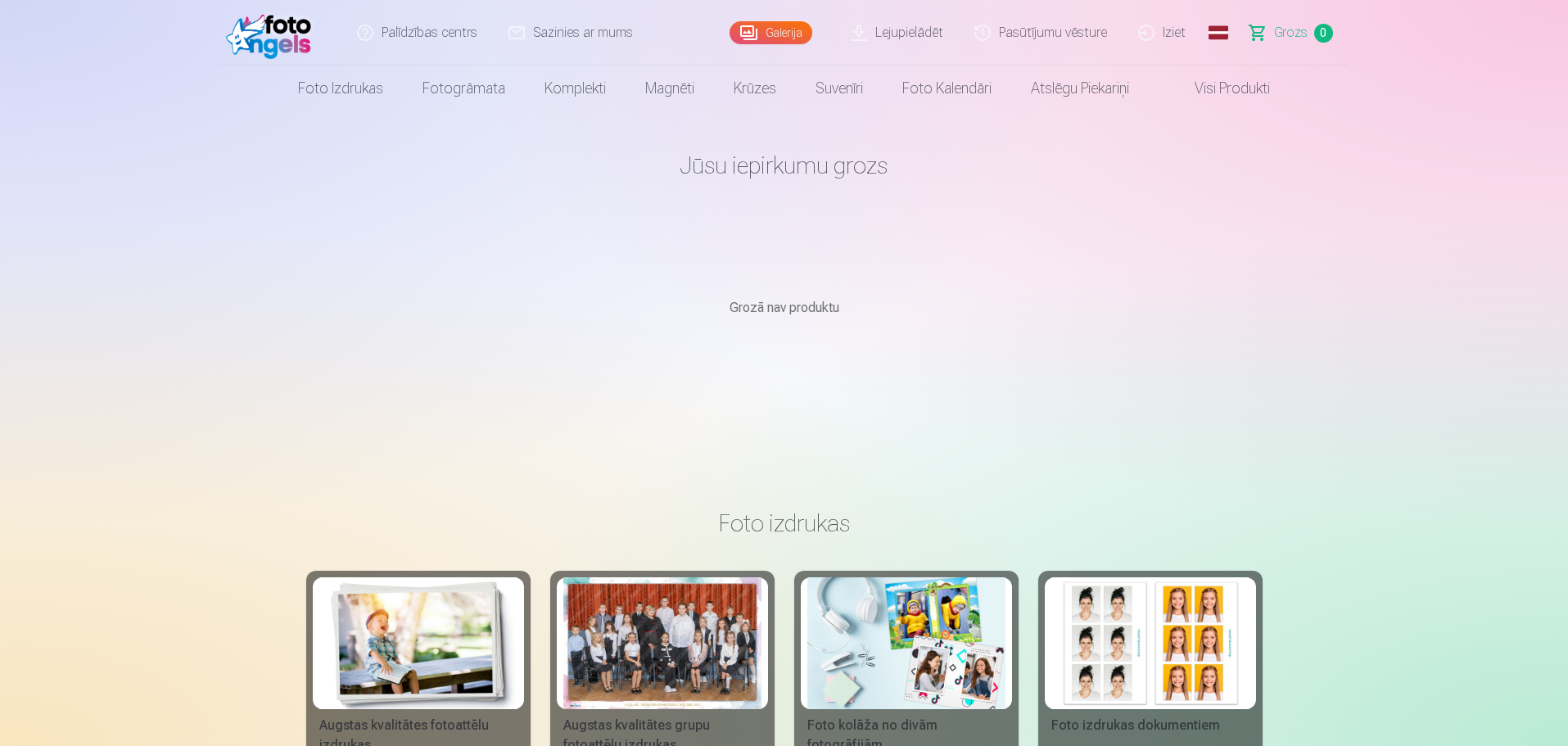
click at [911, 28] on link "Lejupielādēt" at bounding box center [897, 33] width 124 height 66
